Goal: Check status: Check status

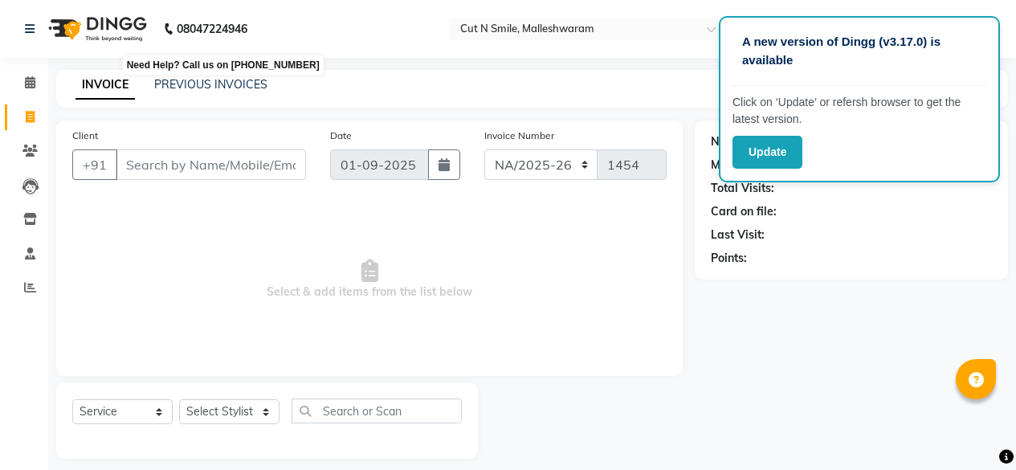
select select "7225"
select select "service"
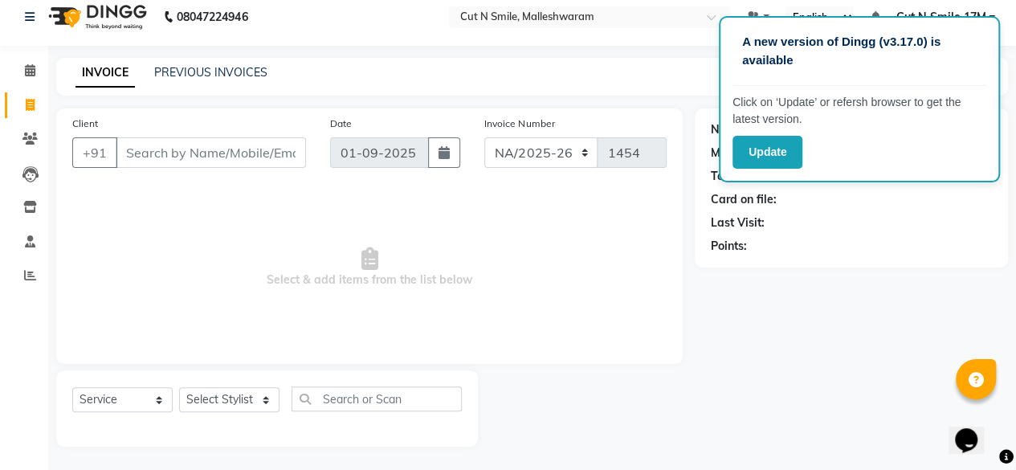
click at [200, 82] on div "INVOICE PREVIOUS INVOICES Create New Save" at bounding box center [532, 77] width 952 height 38
click at [206, 72] on link "PREVIOUS INVOICES" at bounding box center [210, 72] width 113 height 14
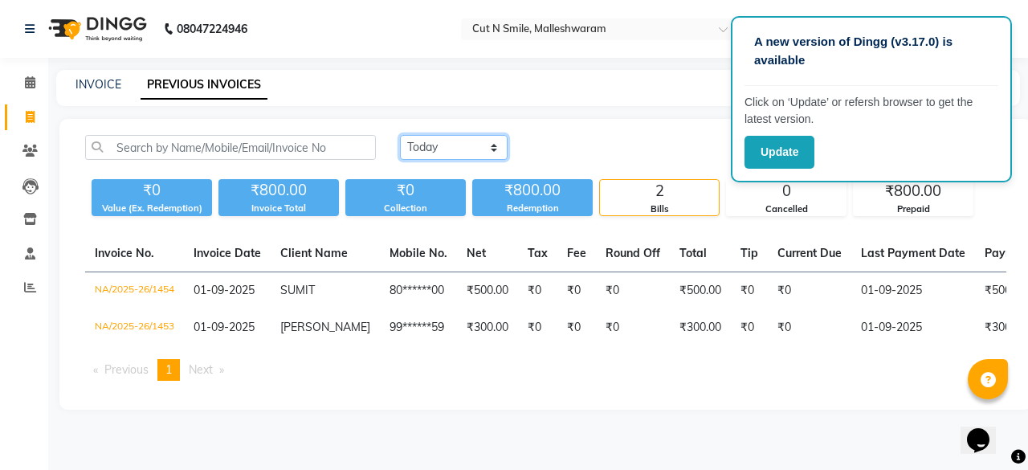
click at [455, 142] on select "[DATE] [DATE] Custom Range" at bounding box center [454, 147] width 108 height 25
select select "[DATE]"
click at [400, 135] on select "[DATE] [DATE] Custom Range" at bounding box center [454, 147] width 108 height 25
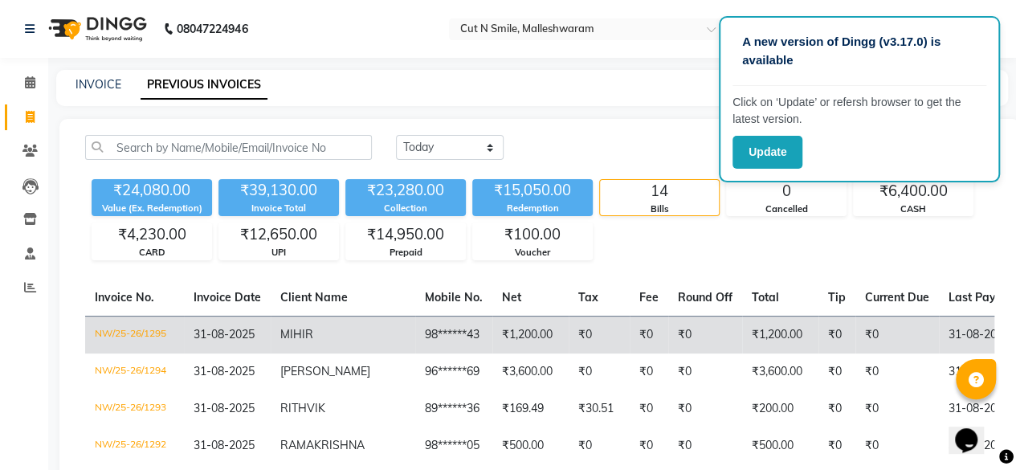
click at [345, 343] on td "MIHIR" at bounding box center [343, 335] width 145 height 38
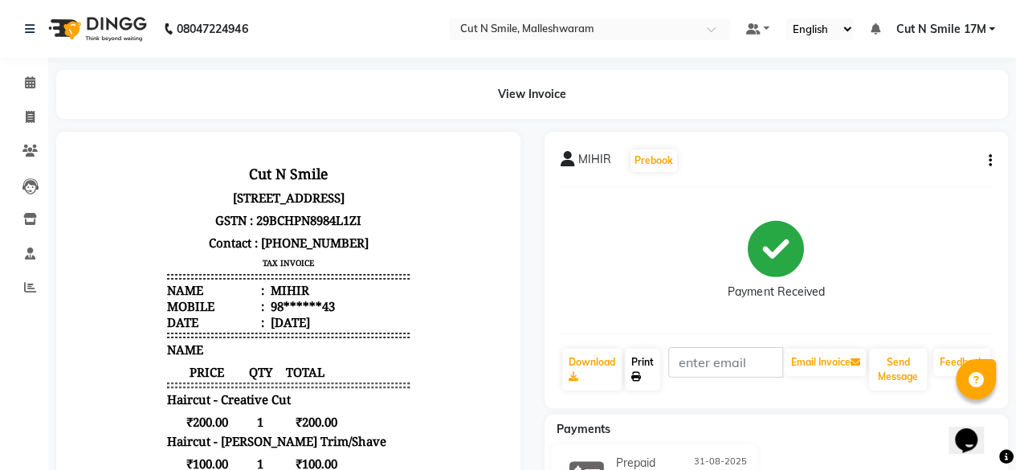
click at [631, 375] on icon at bounding box center [636, 377] width 10 height 10
